Goal: Find specific page/section: Find specific page/section

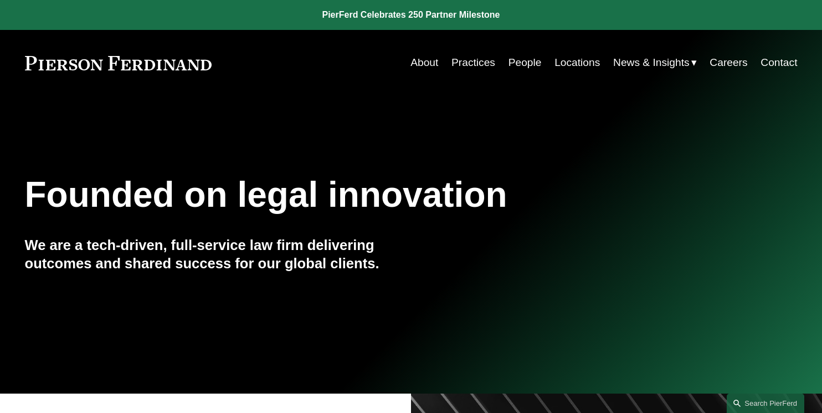
scroll to position [17, 0]
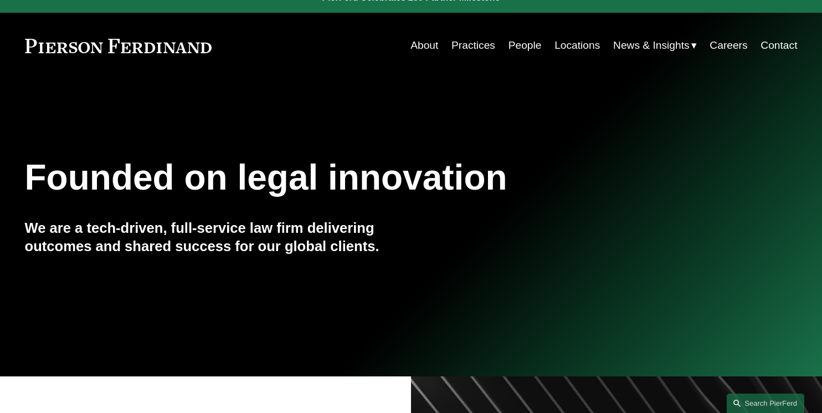
click at [585, 49] on link "Locations" at bounding box center [576, 45] width 45 height 21
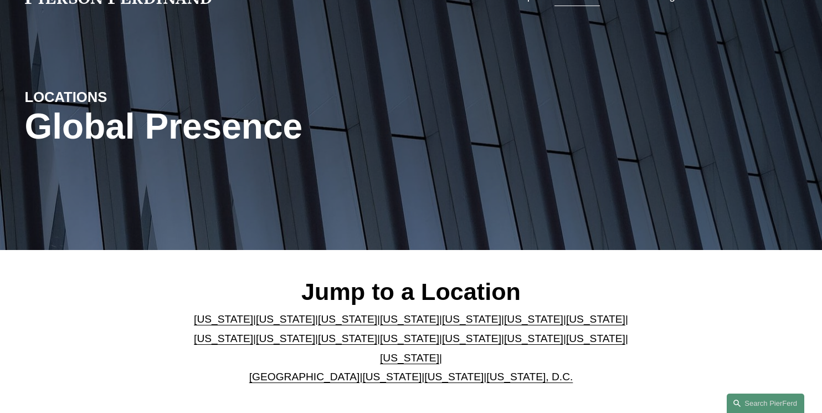
scroll to position [78, 0]
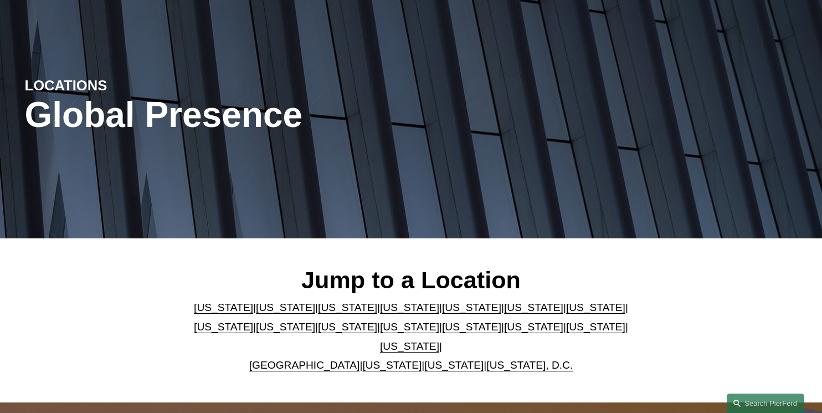
click at [527, 359] on link "[US_STATE], D.C." at bounding box center [529, 365] width 86 height 12
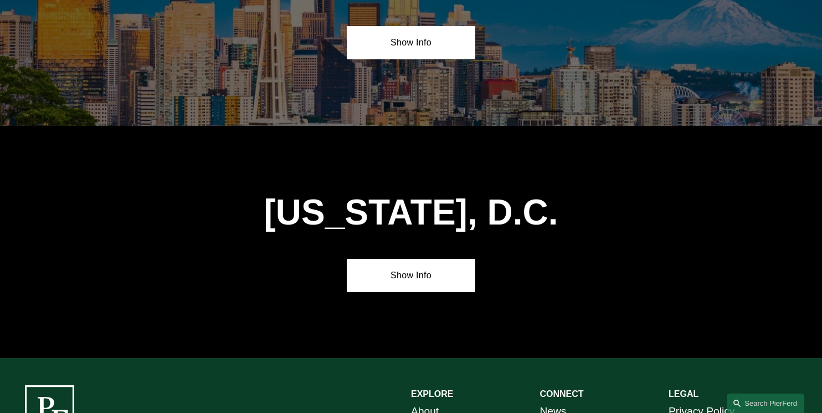
scroll to position [4668, 0]
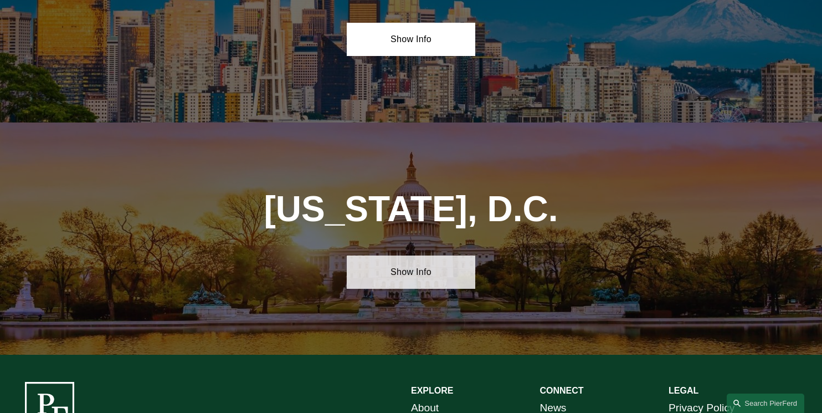
click at [394, 255] on link "Show Info" at bounding box center [411, 271] width 128 height 33
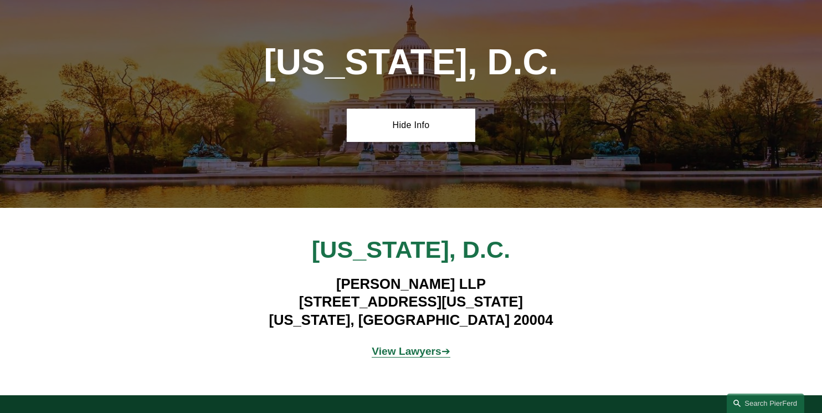
scroll to position [4812, 0]
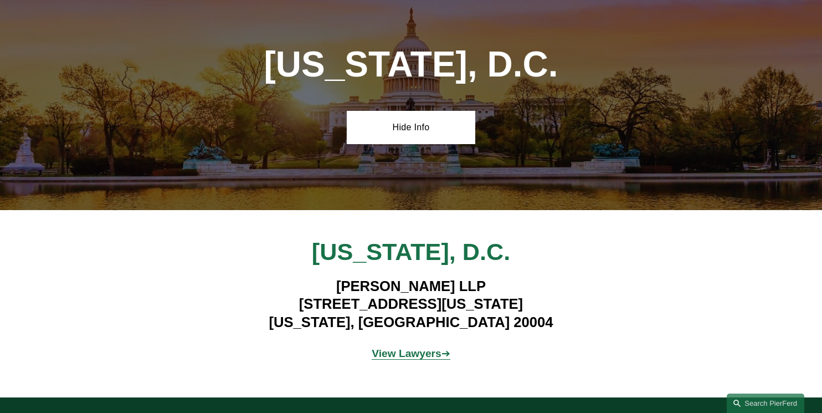
click at [408, 347] on strong "View Lawyers" at bounding box center [407, 353] width 70 height 12
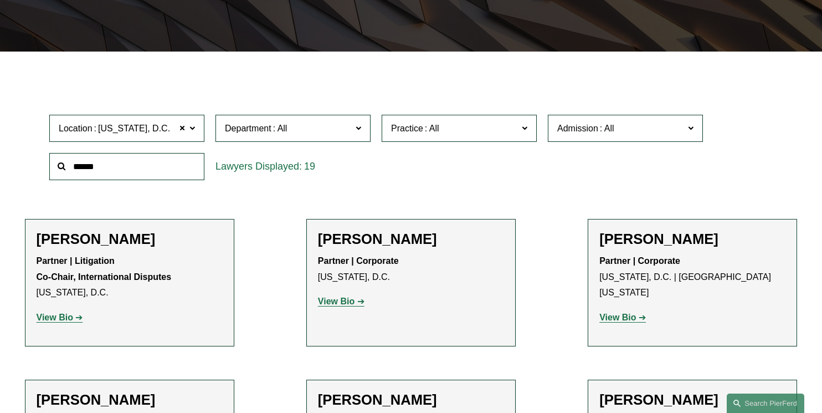
scroll to position [264, 0]
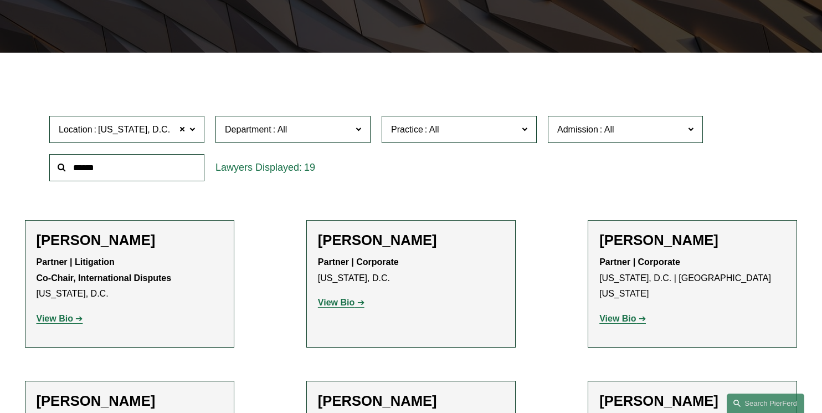
click at [408, 220] on li "[PERSON_NAME] Partner | Corporate [US_STATE], D.C. View Bio Location: [US_STATE…" at bounding box center [410, 283] width 209 height 127
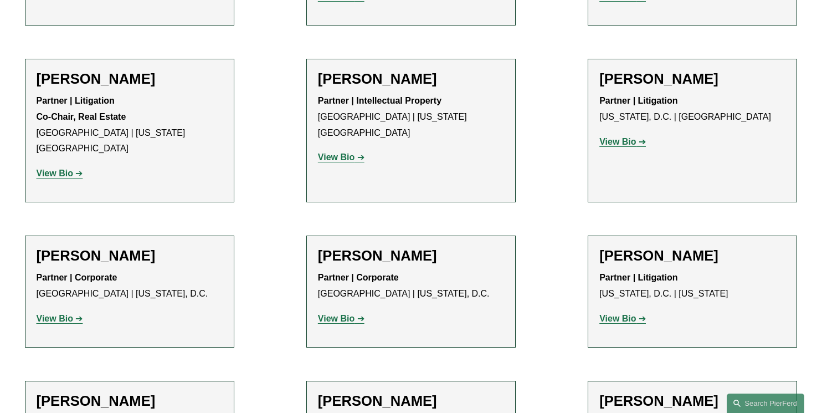
scroll to position [953, 0]
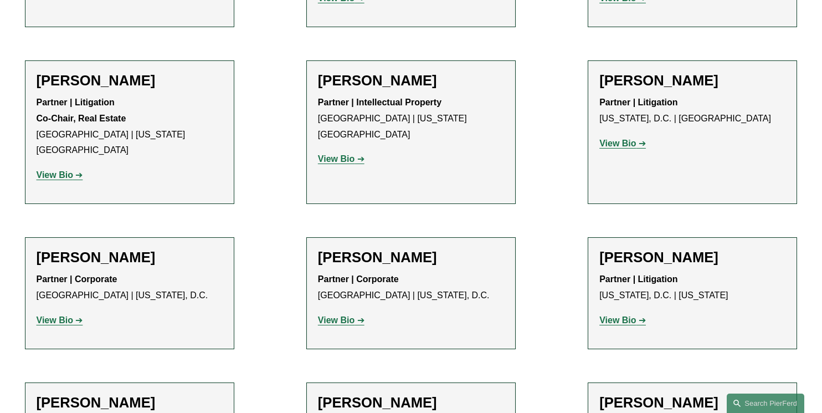
click at [408, 249] on h2 "[PERSON_NAME]" at bounding box center [411, 257] width 186 height 17
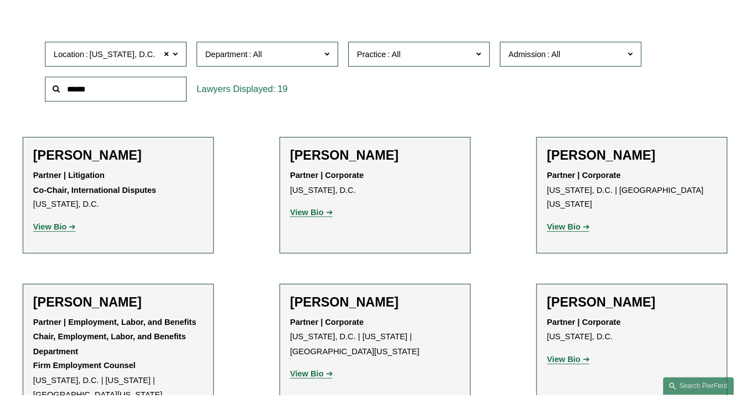
scroll to position [332, 0]
